Goal: Task Accomplishment & Management: Use online tool/utility

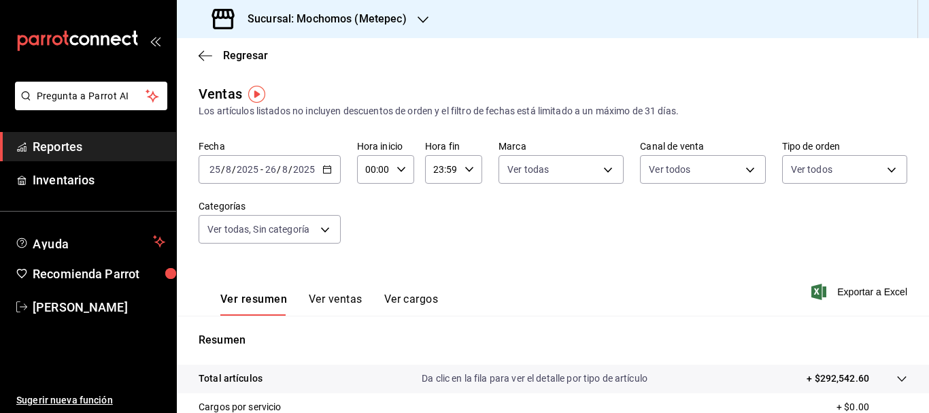
click at [216, 171] on input "25" at bounding box center [215, 169] width 12 height 11
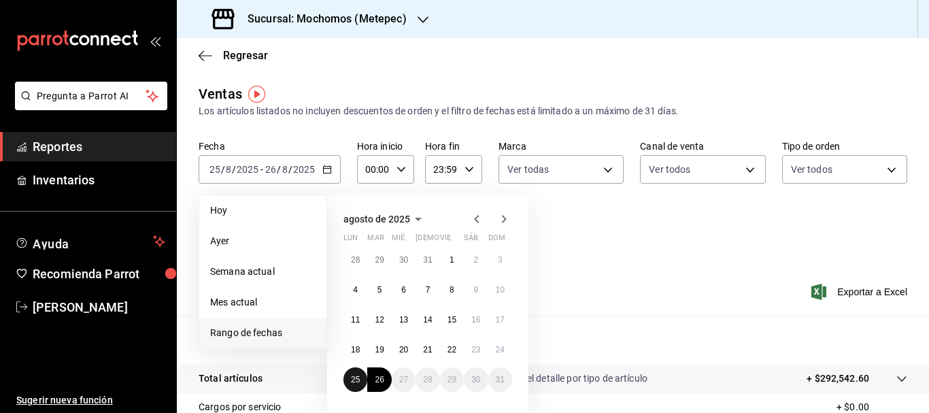
click at [360, 388] on button "25" at bounding box center [355, 379] width 24 height 24
click at [375, 386] on button "26" at bounding box center [379, 379] width 24 height 24
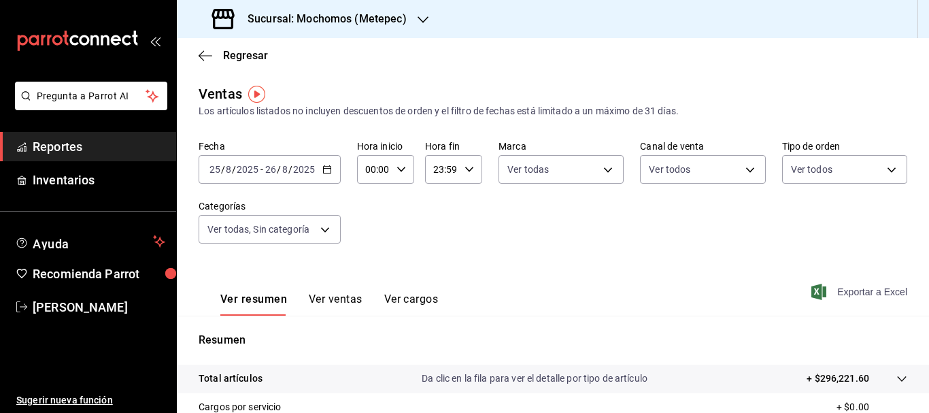
click at [862, 290] on span "Exportar a Excel" at bounding box center [860, 291] width 93 height 16
click at [244, 224] on body "Pregunta a Parrot AI Reportes Inventarios Ayuda Recomienda Parrot [PERSON_NAME]…" at bounding box center [464, 206] width 929 height 413
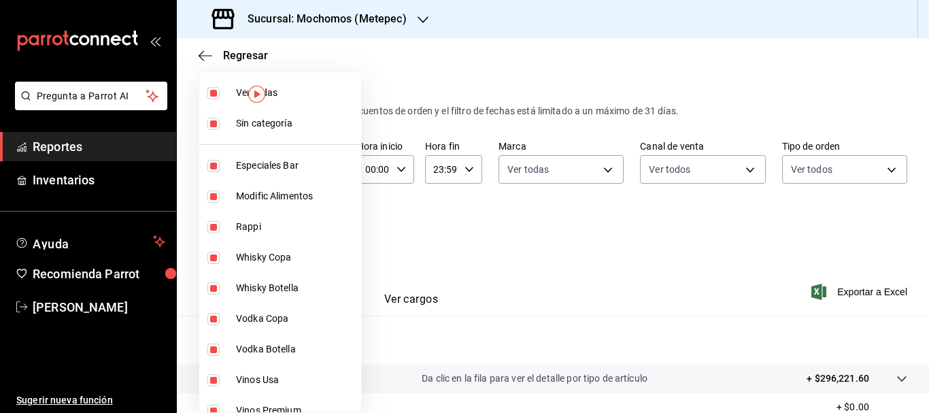
click at [453, 303] on div at bounding box center [464, 206] width 929 height 413
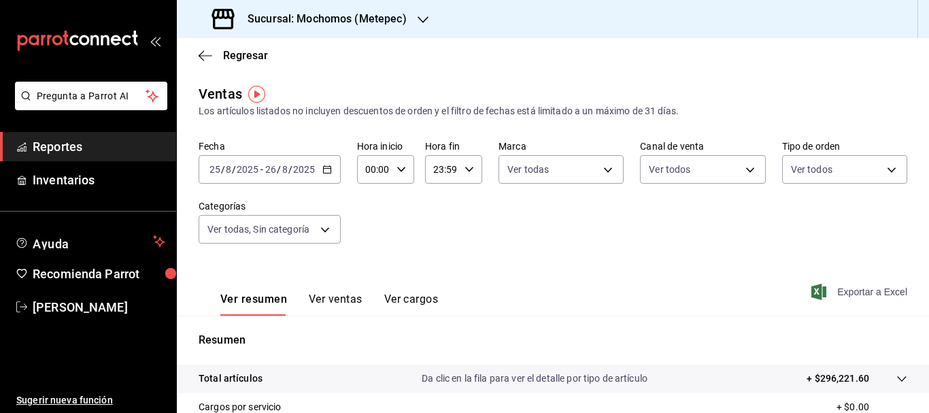
click at [878, 288] on span "Exportar a Excel" at bounding box center [860, 291] width 93 height 16
click at [211, 164] on input "25" at bounding box center [215, 169] width 12 height 11
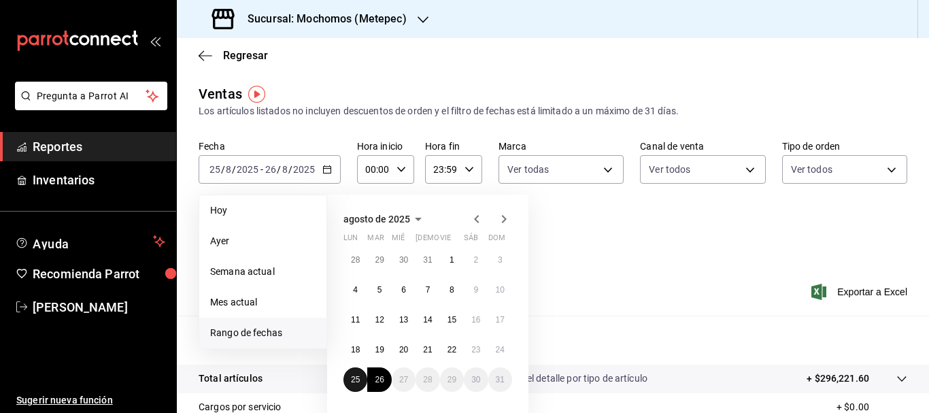
click at [360, 382] on abbr "25" at bounding box center [355, 380] width 9 height 10
click at [379, 379] on abbr "26" at bounding box center [379, 380] width 9 height 10
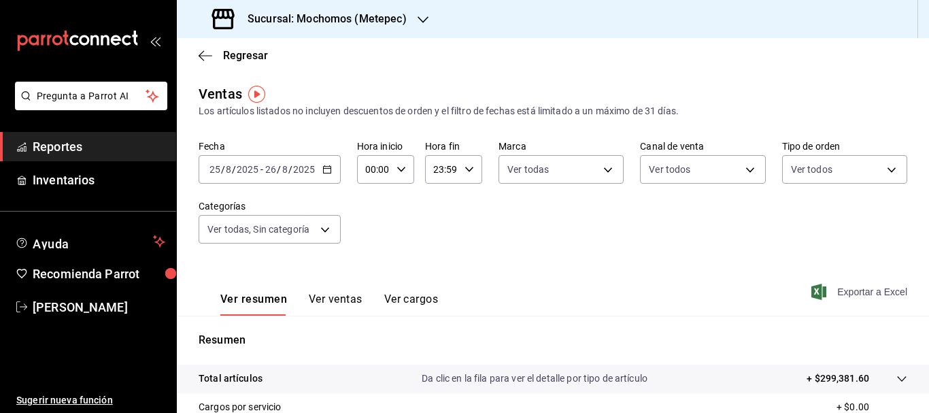
click at [884, 296] on span "Exportar a Excel" at bounding box center [860, 291] width 93 height 16
click at [213, 165] on input "25" at bounding box center [215, 169] width 12 height 11
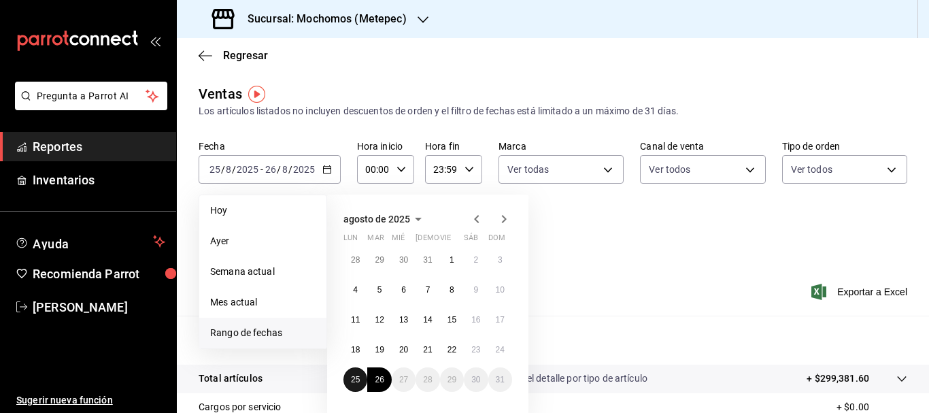
click at [353, 370] on button "25" at bounding box center [355, 379] width 24 height 24
click at [373, 379] on button "26" at bounding box center [379, 379] width 24 height 24
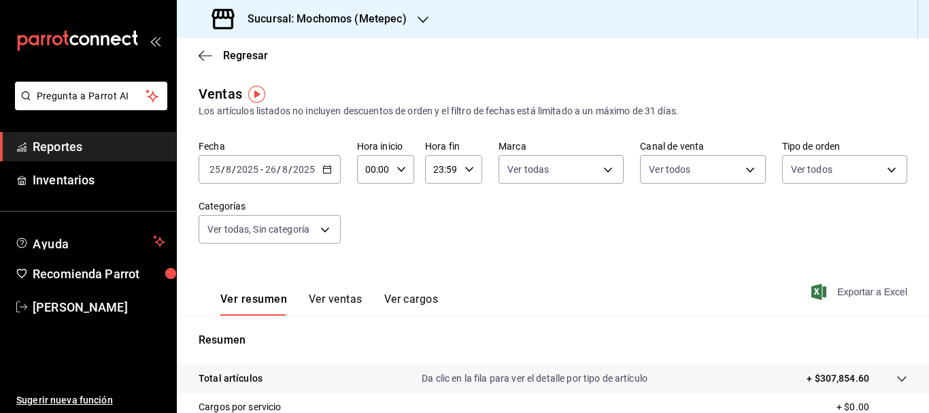
click at [848, 293] on span "Exportar a Excel" at bounding box center [860, 291] width 93 height 16
